Goal: Task Accomplishment & Management: Use online tool/utility

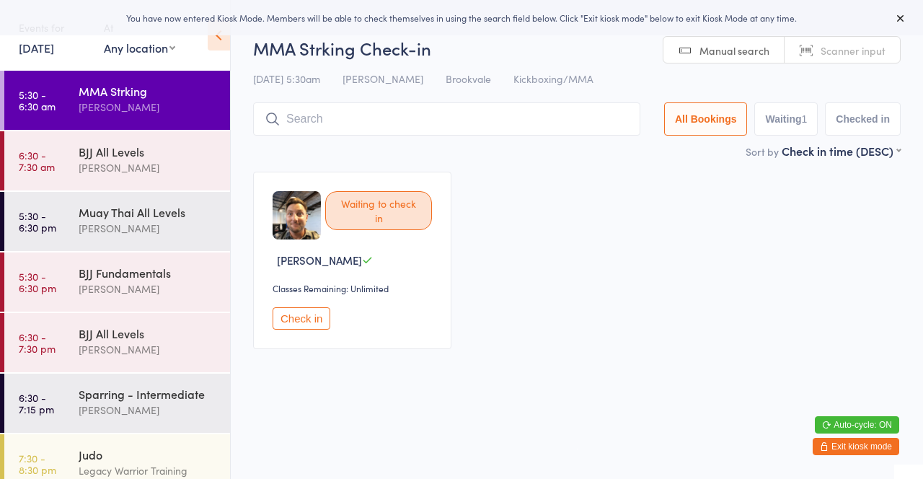
click at [514, 113] on input "search" at bounding box center [446, 118] width 387 height 33
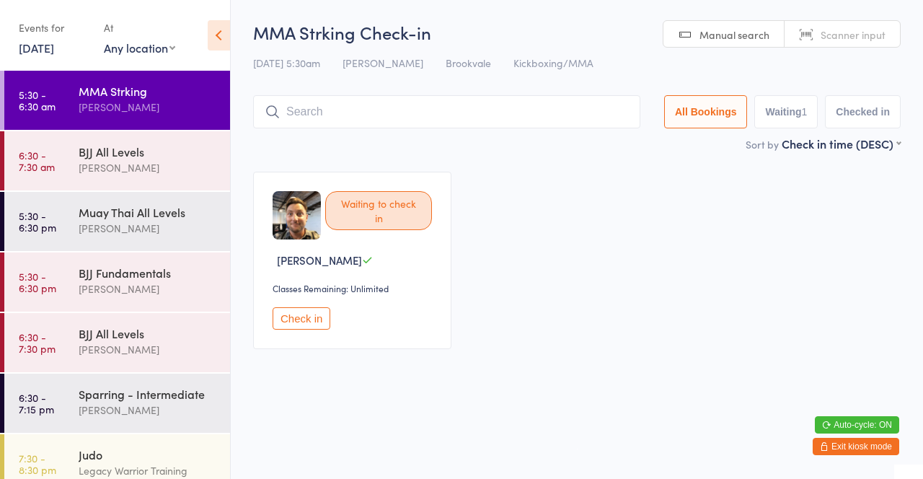
click at [330, 106] on input "search" at bounding box center [446, 111] width 387 height 33
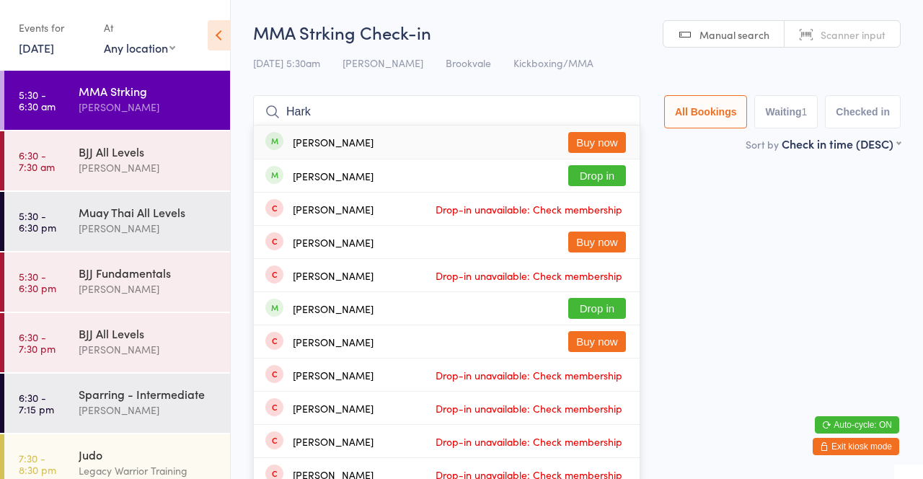
type input "Hark"
click at [605, 170] on button "Drop in" at bounding box center [597, 175] width 58 height 21
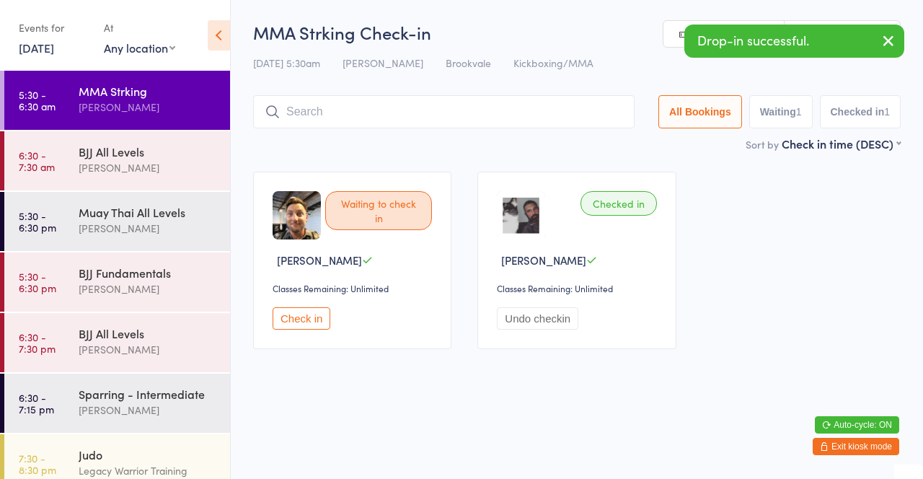
click at [321, 318] on button "Check in" at bounding box center [302, 318] width 58 height 22
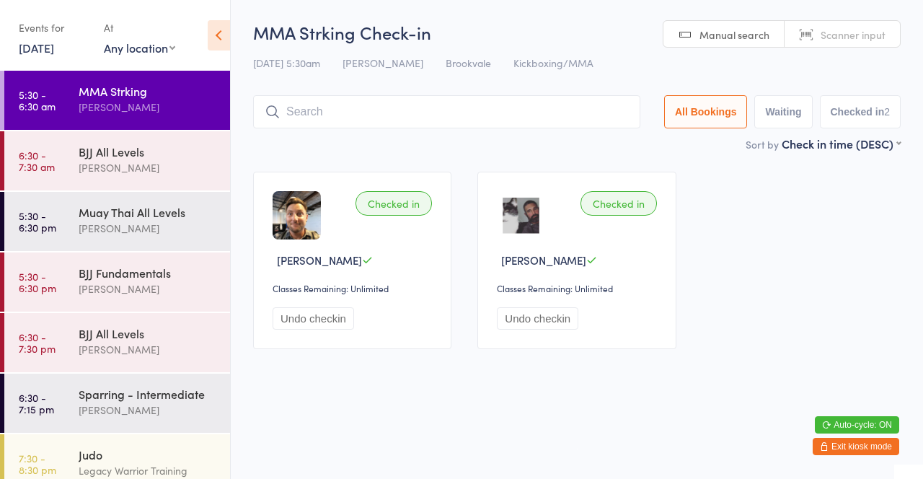
click at [445, 115] on input "search" at bounding box center [446, 111] width 387 height 33
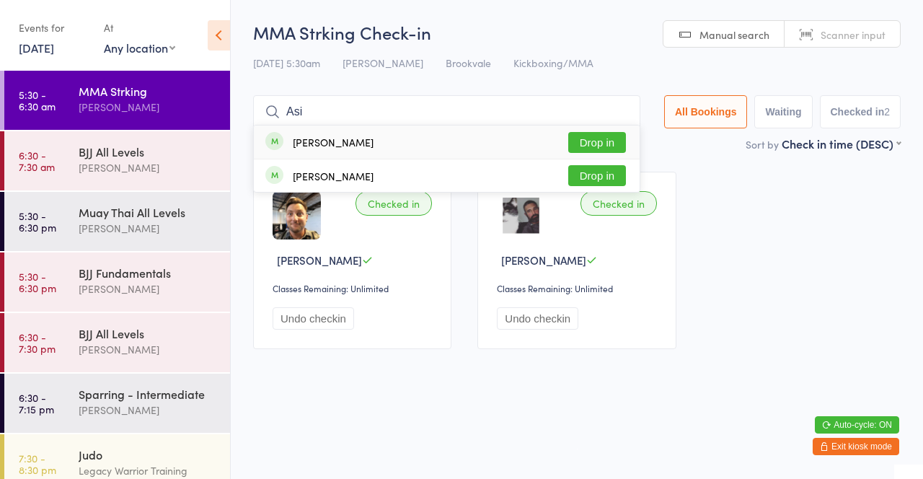
type input "Asi"
click at [607, 139] on button "Drop in" at bounding box center [597, 142] width 58 height 21
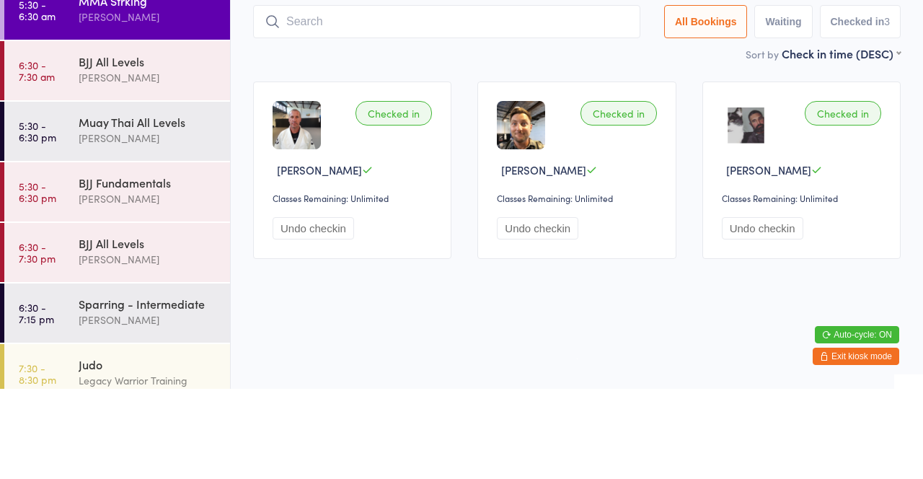
click at [160, 172] on div "[PERSON_NAME]" at bounding box center [148, 167] width 139 height 17
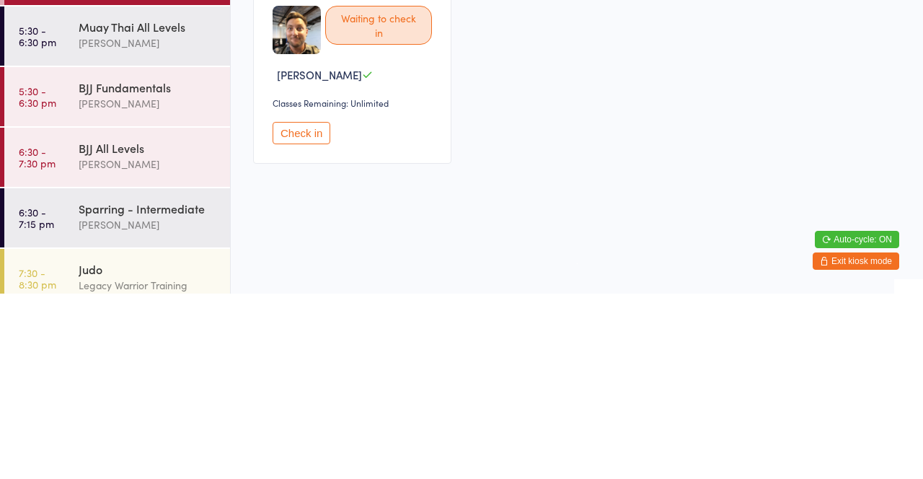
click at [312, 316] on button "Check in" at bounding box center [302, 318] width 58 height 22
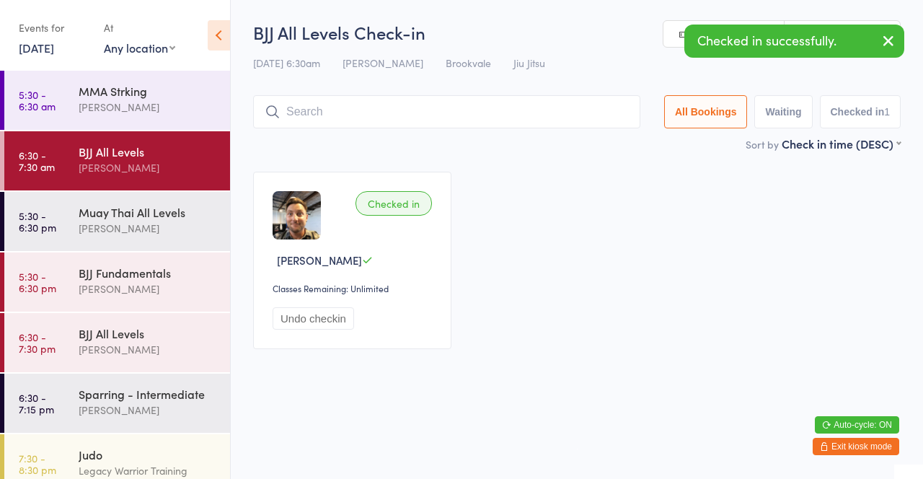
click at [159, 107] on div "[PERSON_NAME]" at bounding box center [148, 107] width 139 height 17
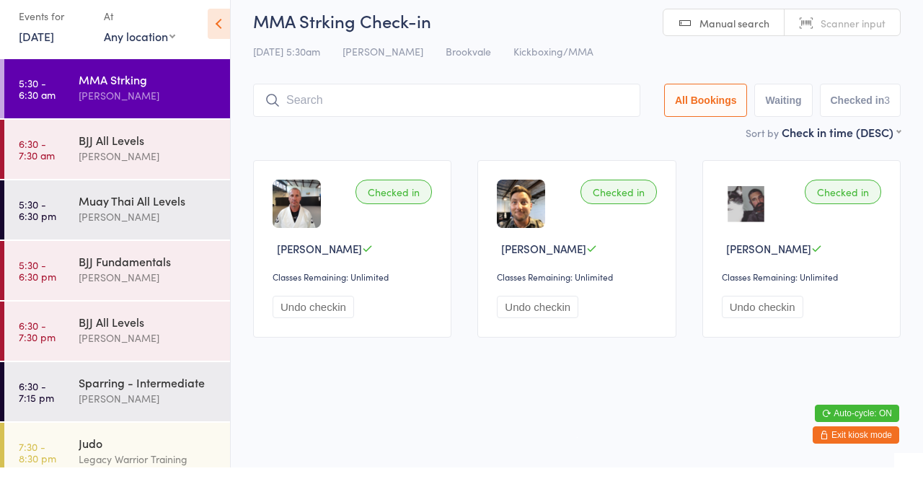
click at [89, 103] on div "[PERSON_NAME]" at bounding box center [148, 107] width 139 height 17
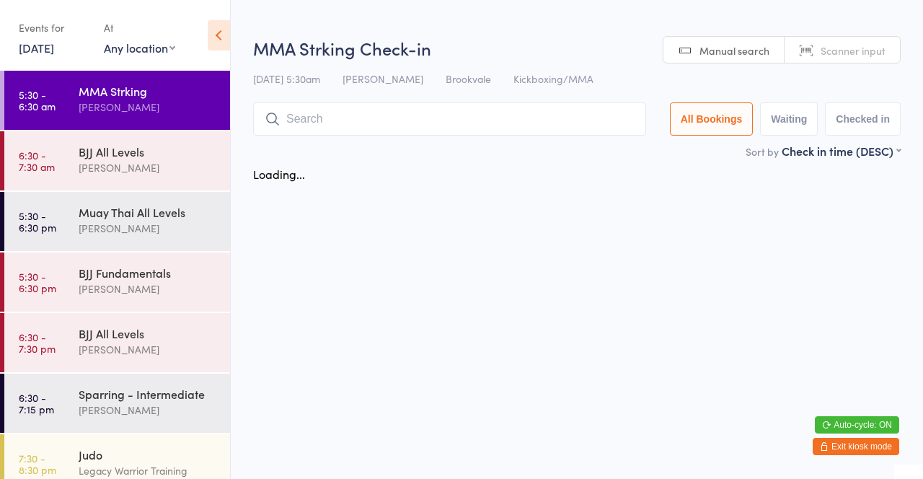
click at [322, 105] on input "search" at bounding box center [449, 118] width 393 height 33
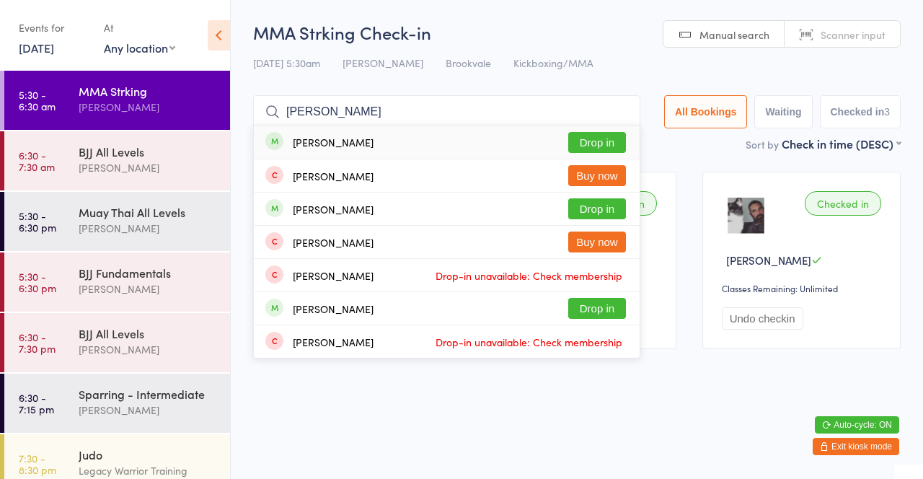
type input "[PERSON_NAME]"
click at [597, 145] on button "Drop in" at bounding box center [597, 142] width 58 height 21
